Goal: Navigation & Orientation: Find specific page/section

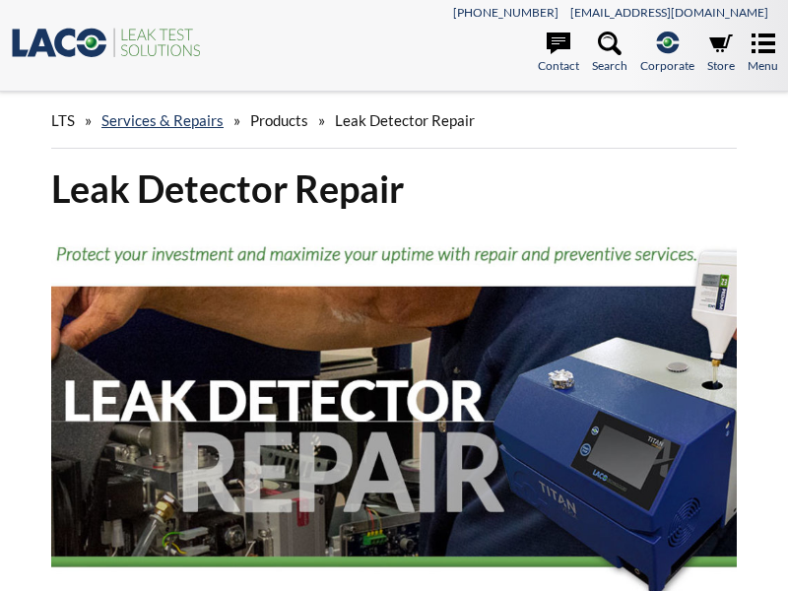
select select "Language Translate Widget"
